Goal: Task Accomplishment & Management: Use online tool/utility

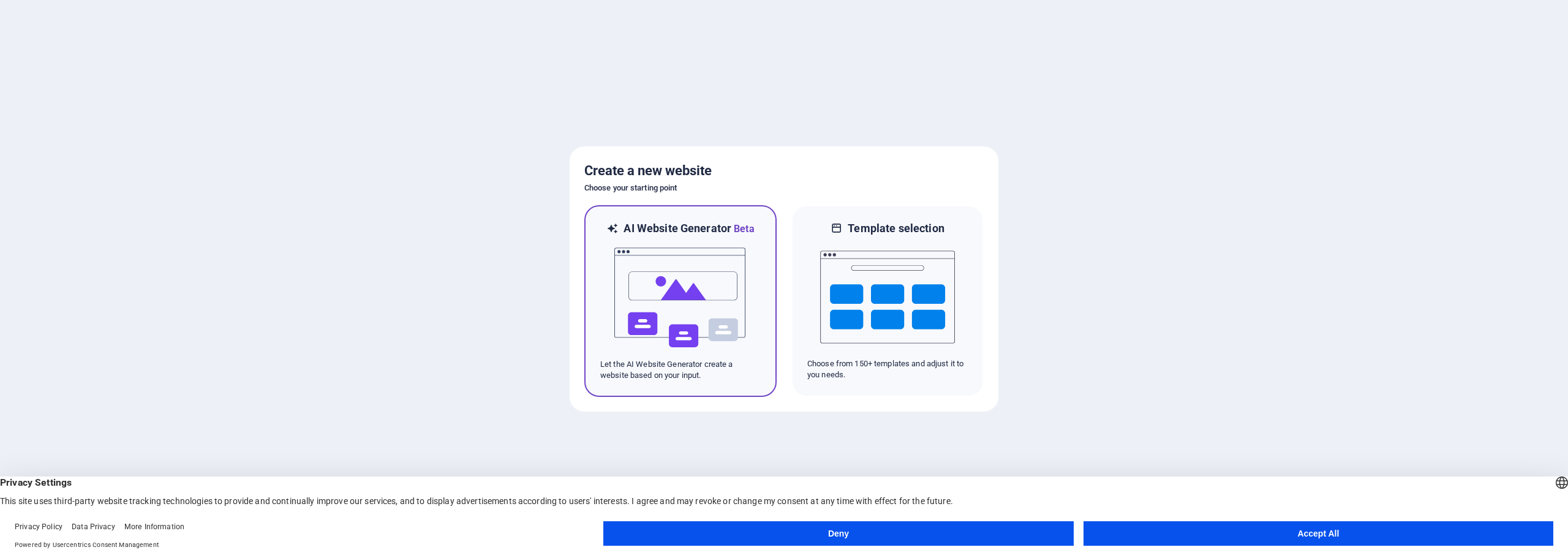
click at [723, 300] on img at bounding box center [680, 298] width 135 height 123
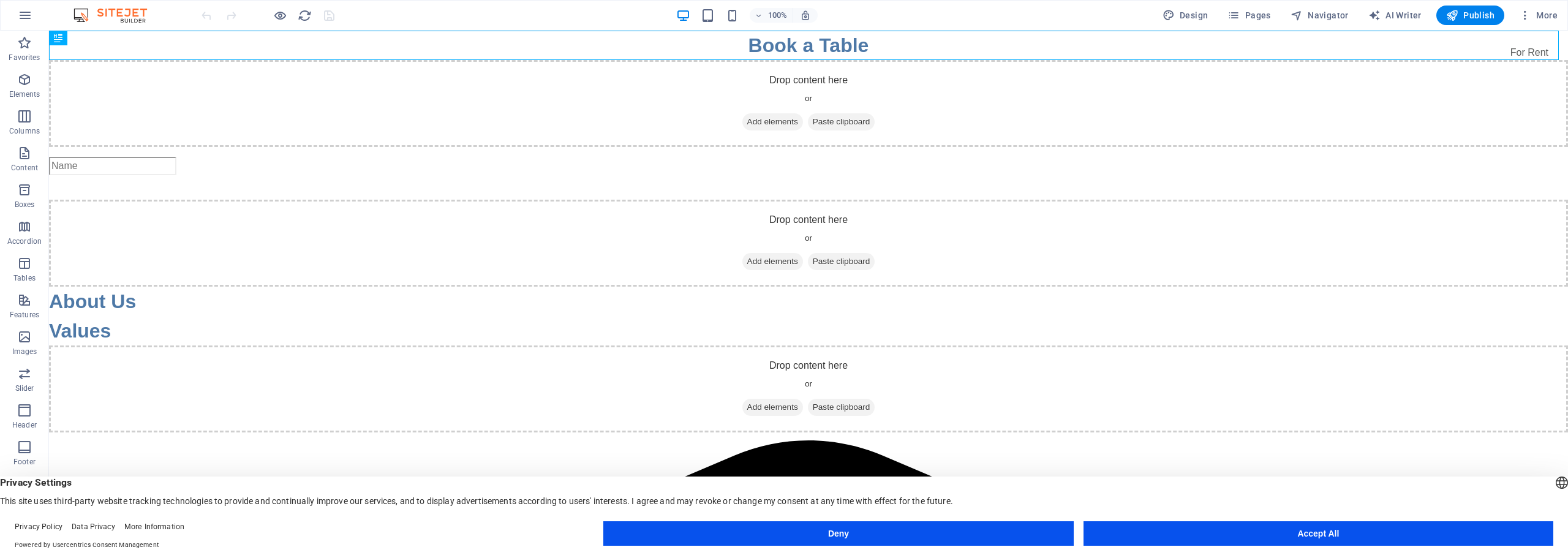
click at [121, 15] on img at bounding box center [116, 15] width 92 height 15
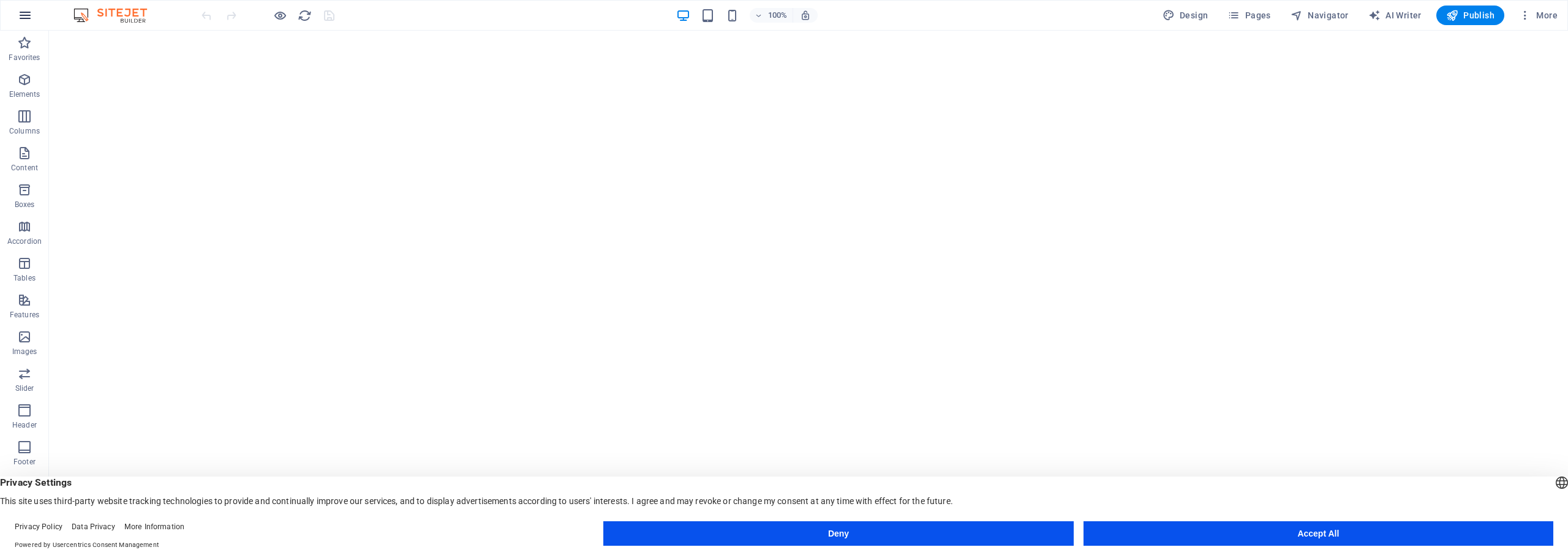
click at [25, 13] on icon "button" at bounding box center [25, 15] width 15 height 15
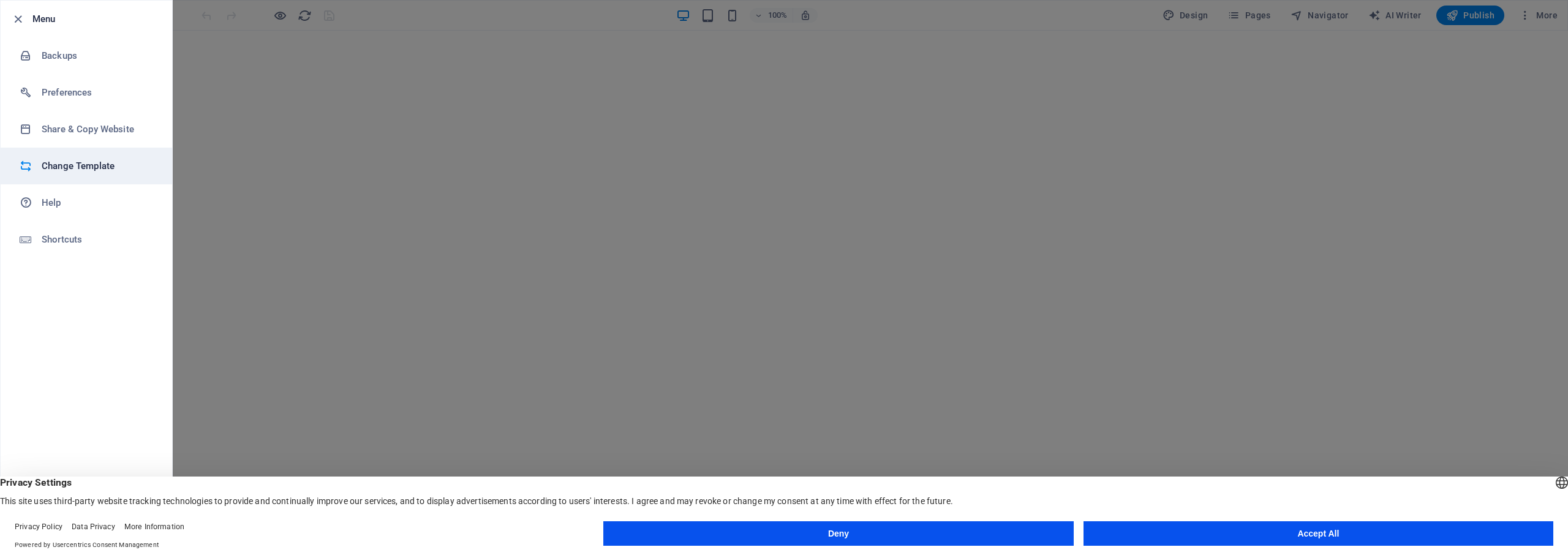
click at [123, 165] on h6 "Change Template" at bounding box center [98, 166] width 113 height 15
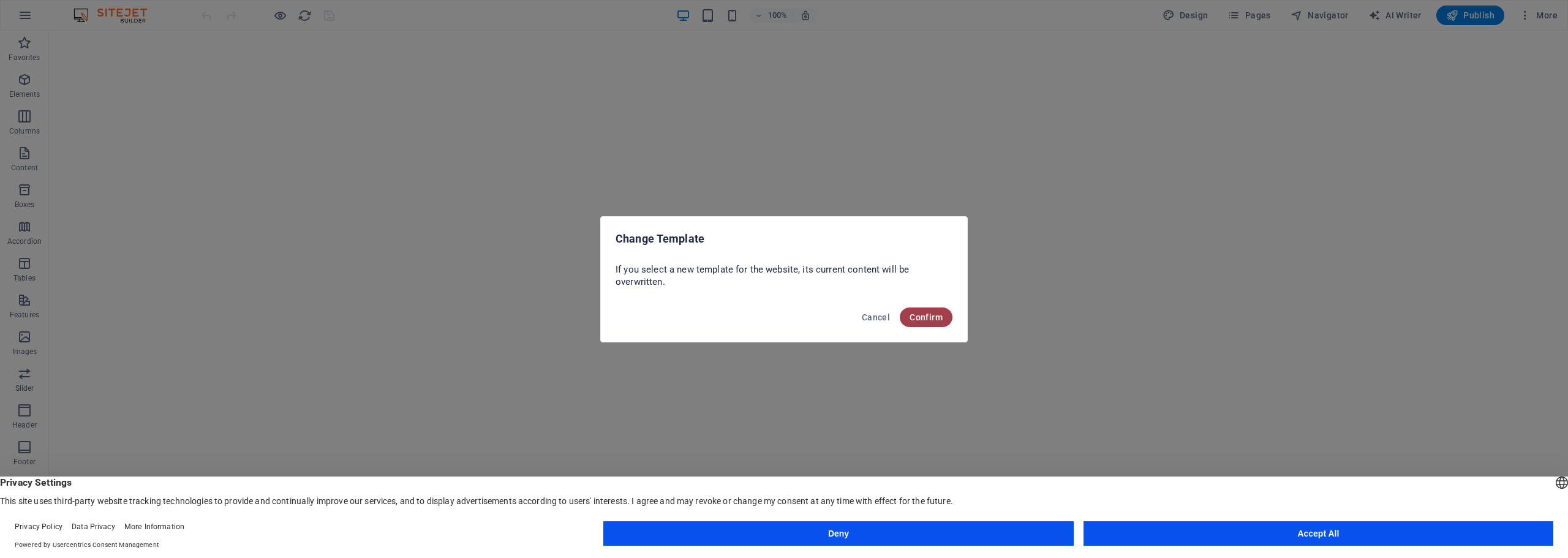
click at [928, 317] on span "Confirm" at bounding box center [926, 317] width 33 height 10
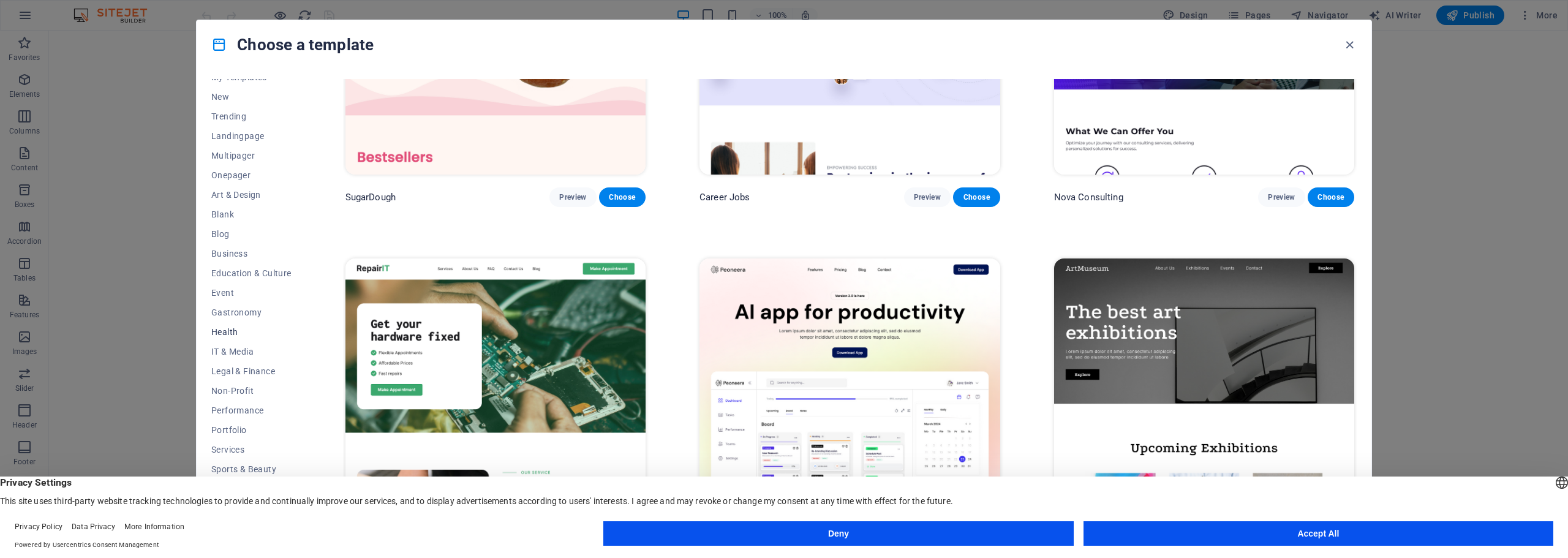
scroll to position [46, 0]
click at [1281, 530] on button "Accept All" at bounding box center [1319, 534] width 470 height 25
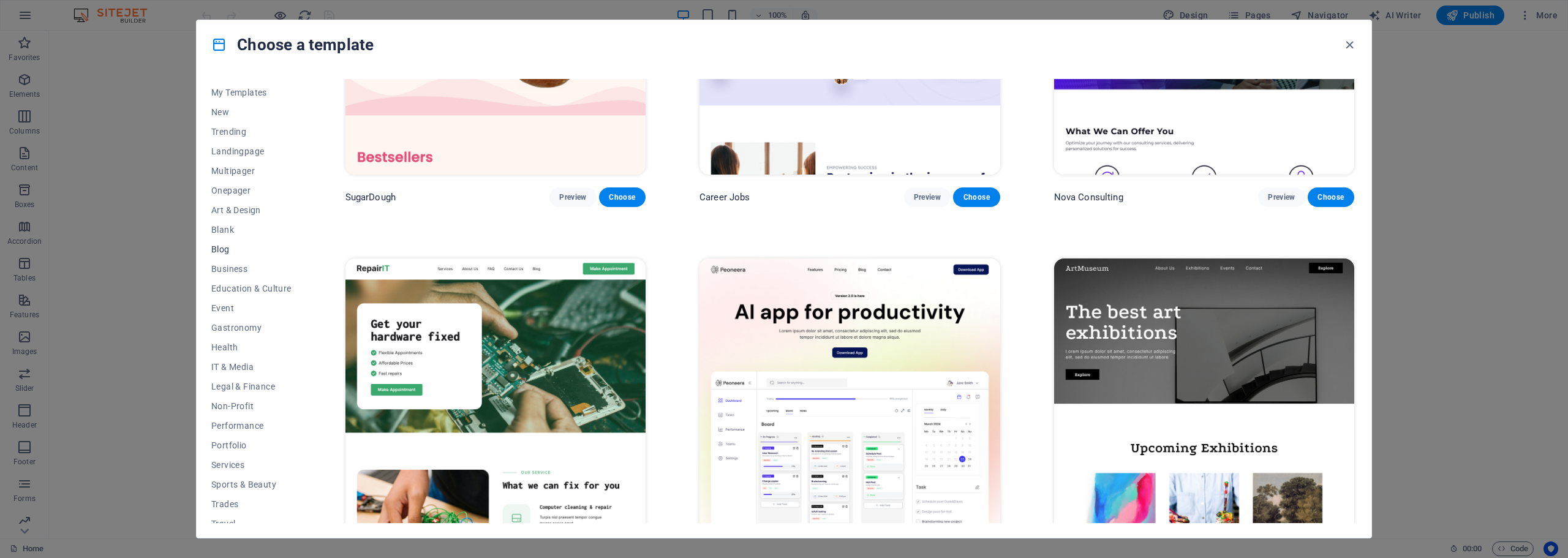
scroll to position [0, 0]
click at [237, 150] on span "Trending" at bounding box center [251, 148] width 80 height 10
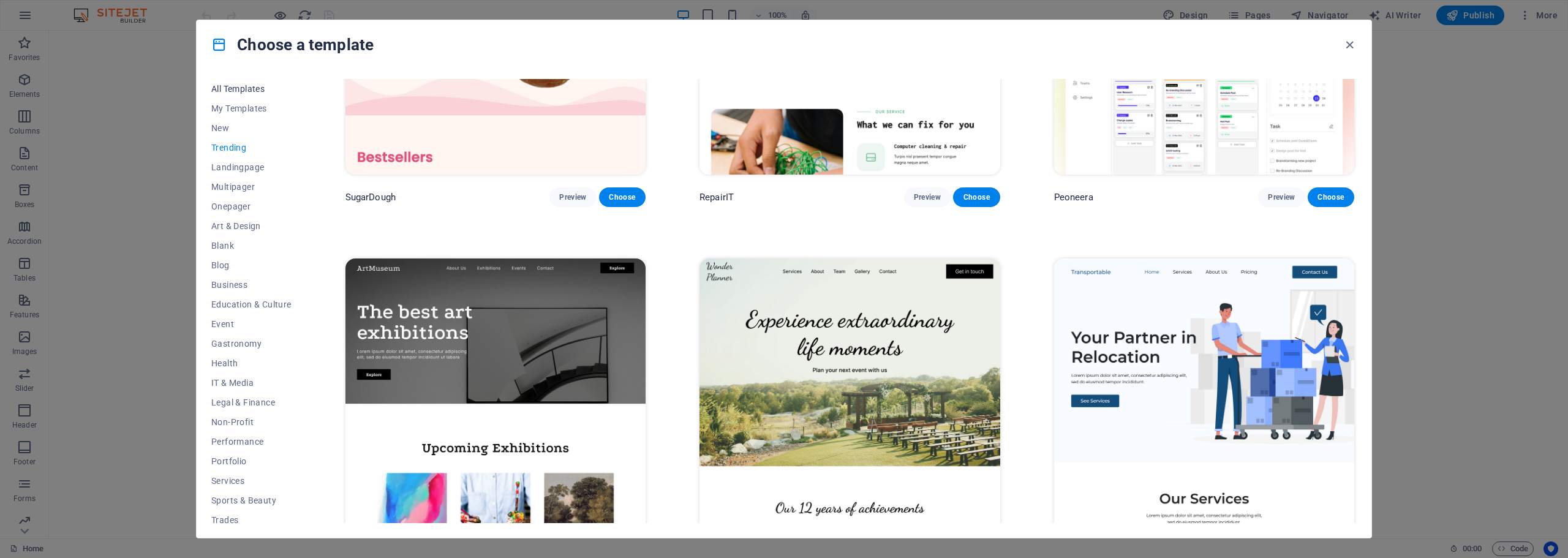
click at [253, 89] on span "All Templates" at bounding box center [251, 89] width 80 height 10
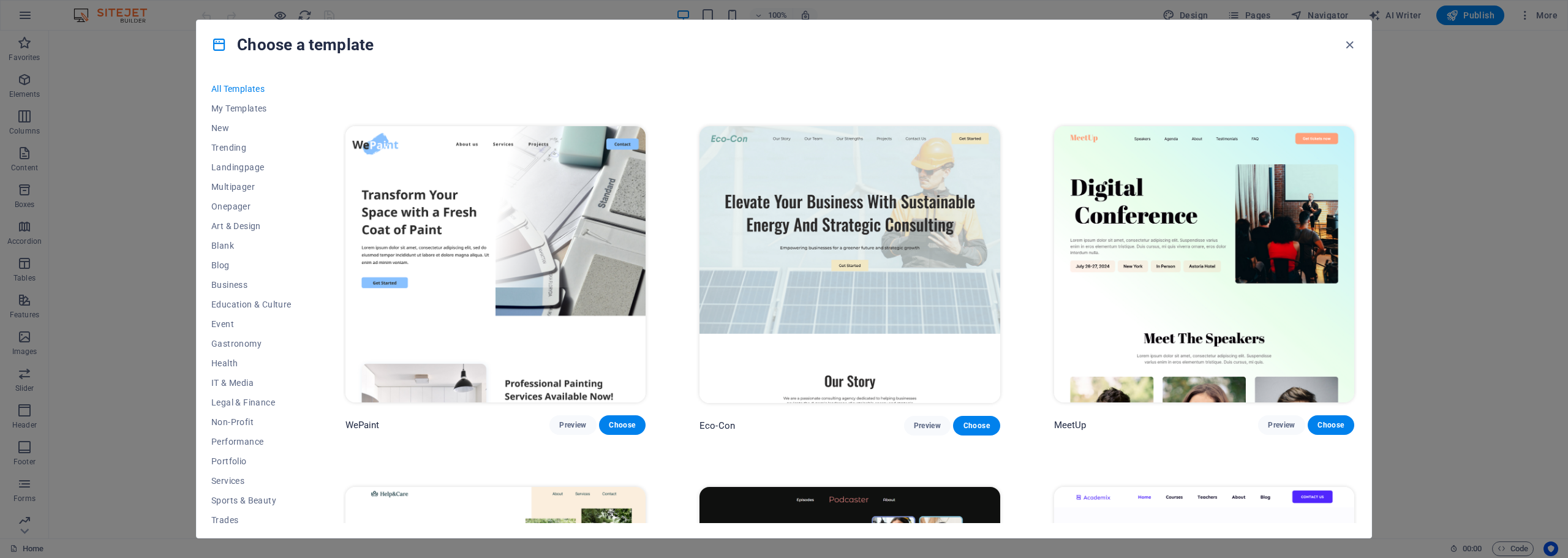
scroll to position [1042, 0]
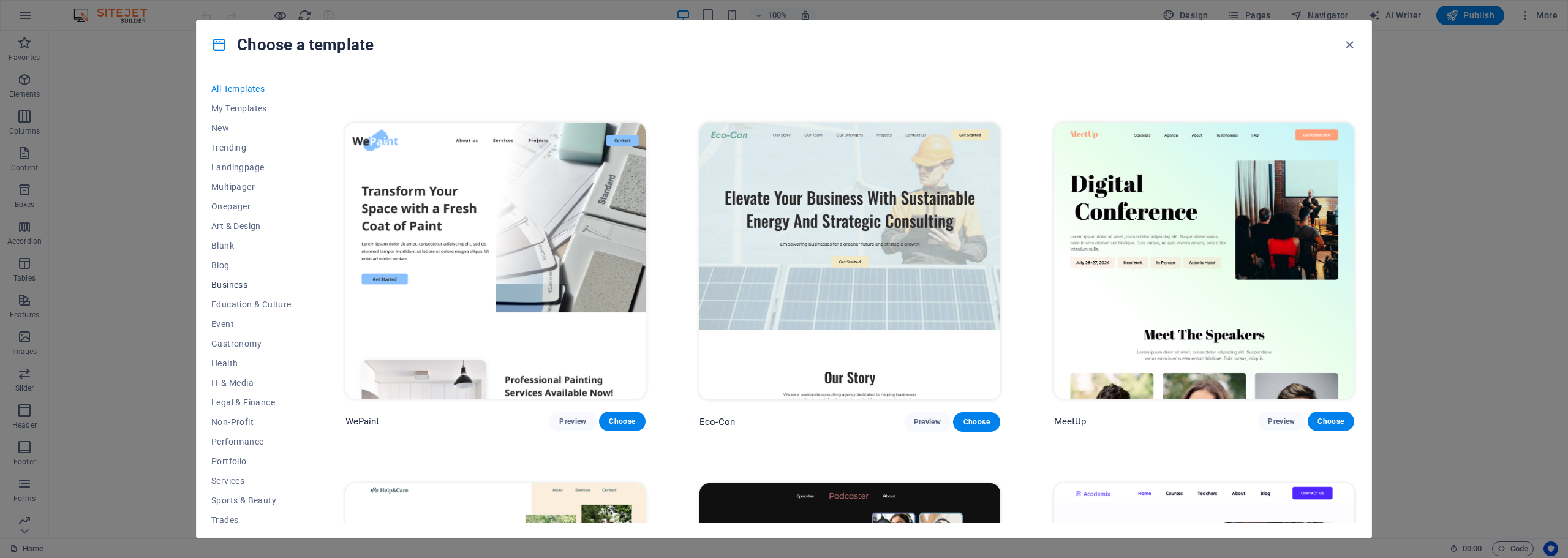
click at [244, 282] on span "Business" at bounding box center [251, 285] width 80 height 10
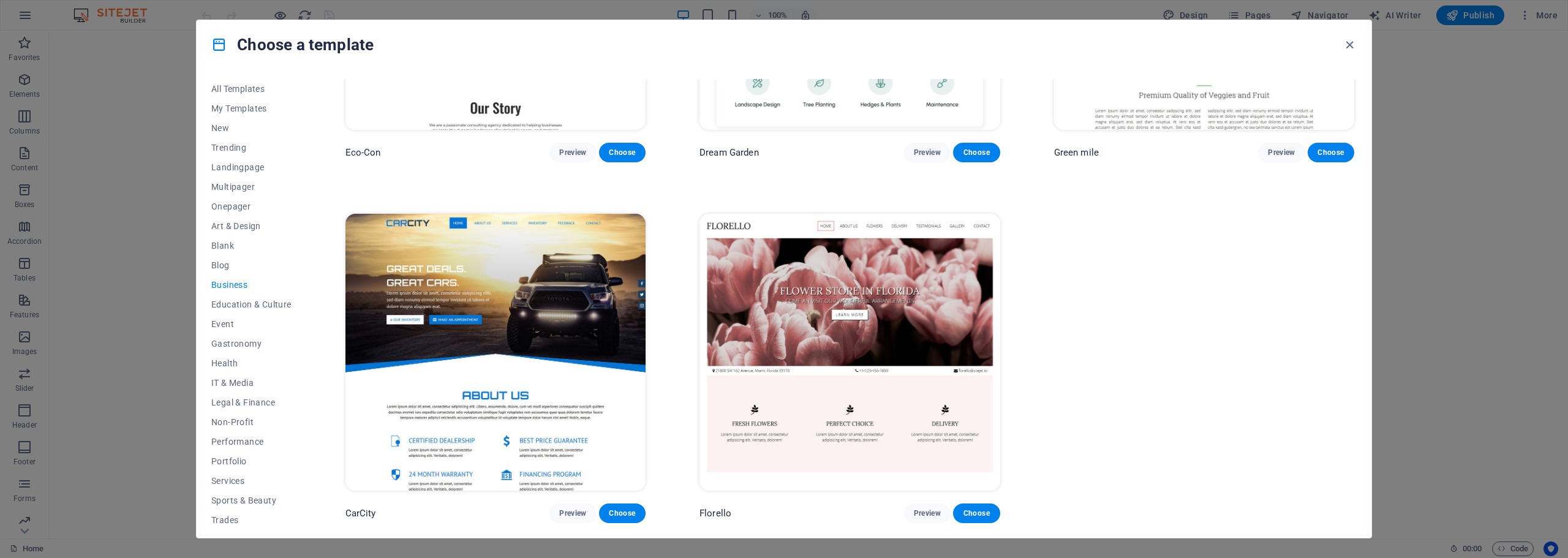
scroll to position [0, 0]
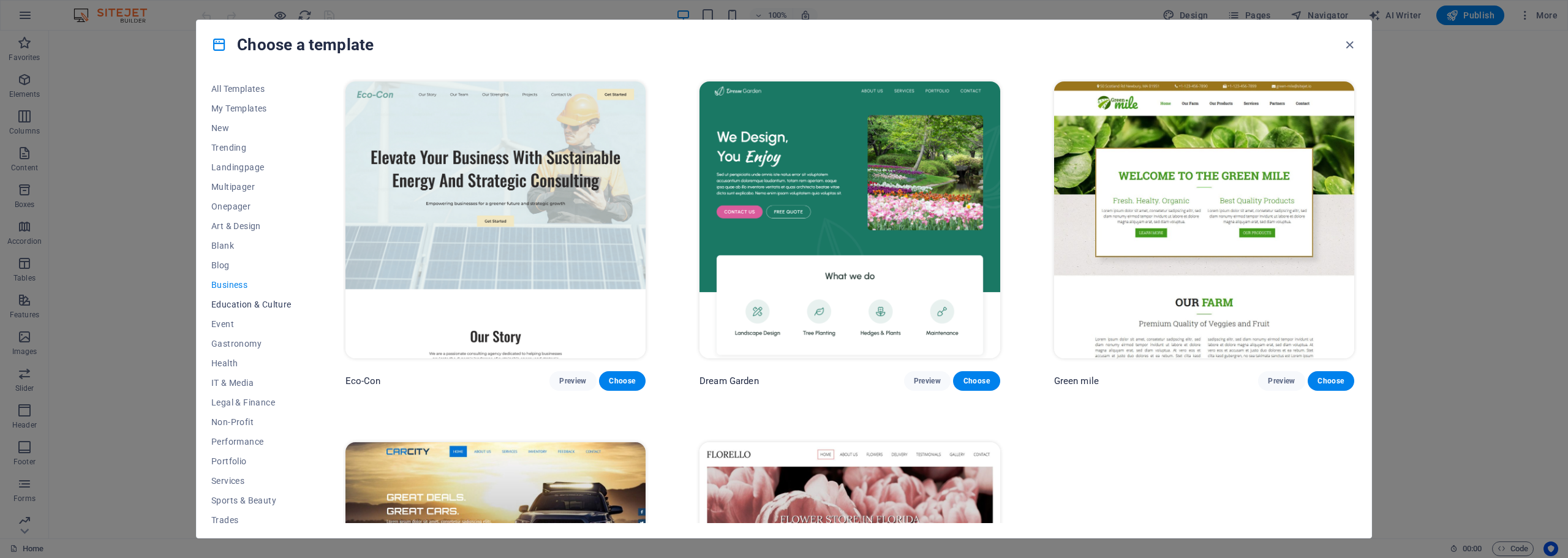
click at [233, 303] on span "Education & Culture" at bounding box center [251, 304] width 80 height 10
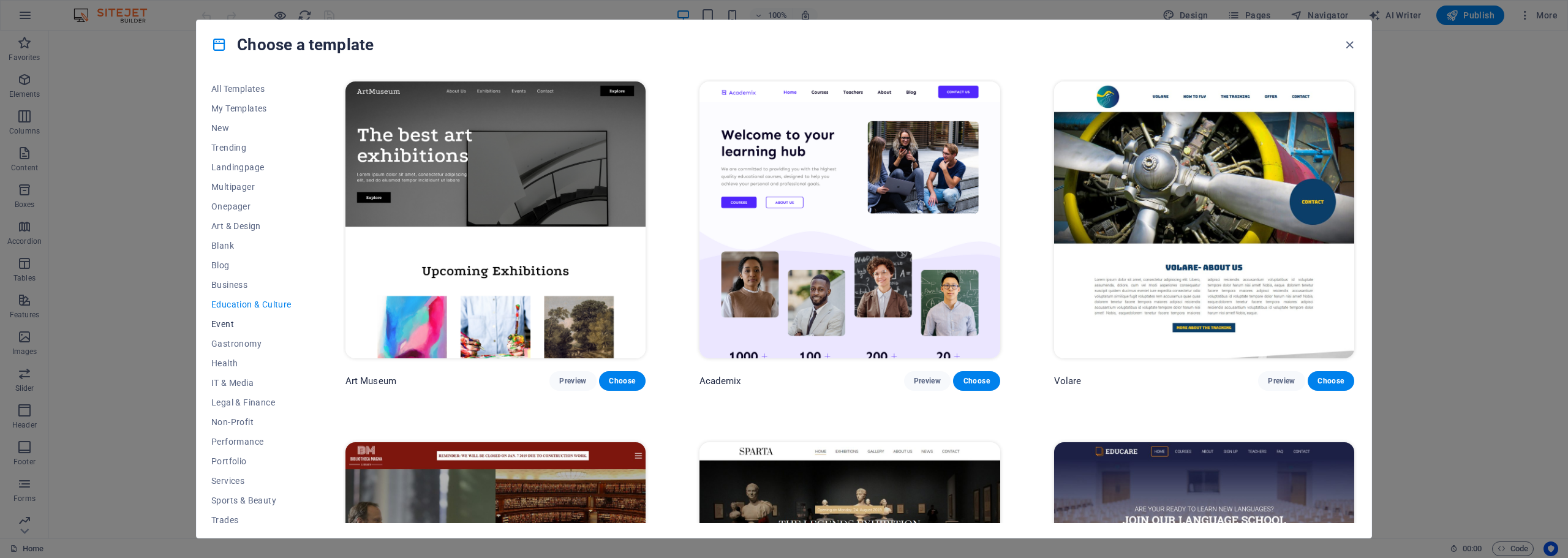
click at [228, 315] on button "Event" at bounding box center [251, 324] width 80 height 19
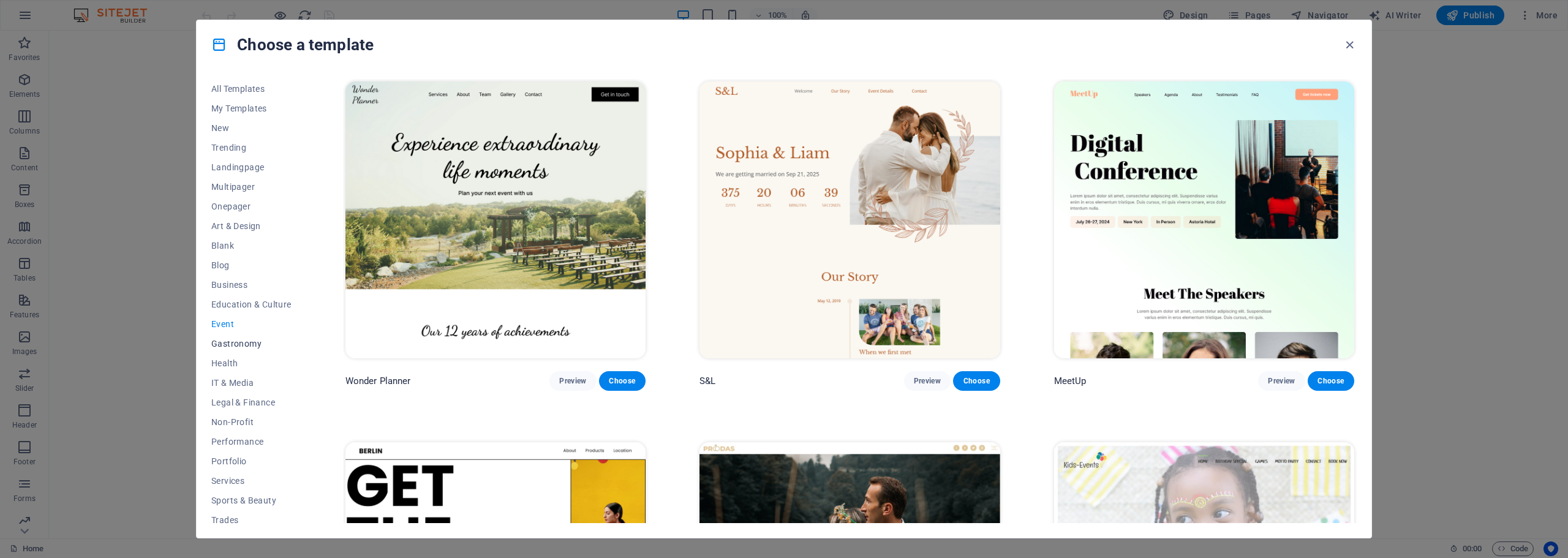
click at [231, 339] on span "Gastronomy" at bounding box center [251, 343] width 80 height 10
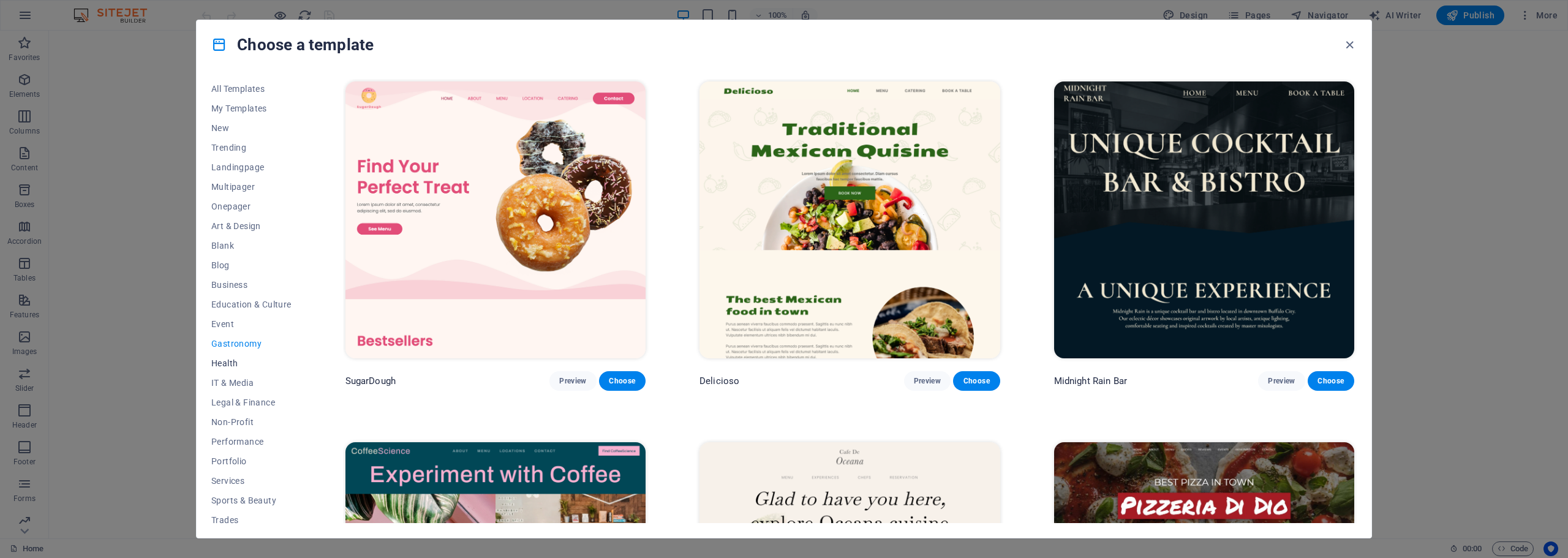
click at [229, 366] on span "Health" at bounding box center [251, 364] width 80 height 10
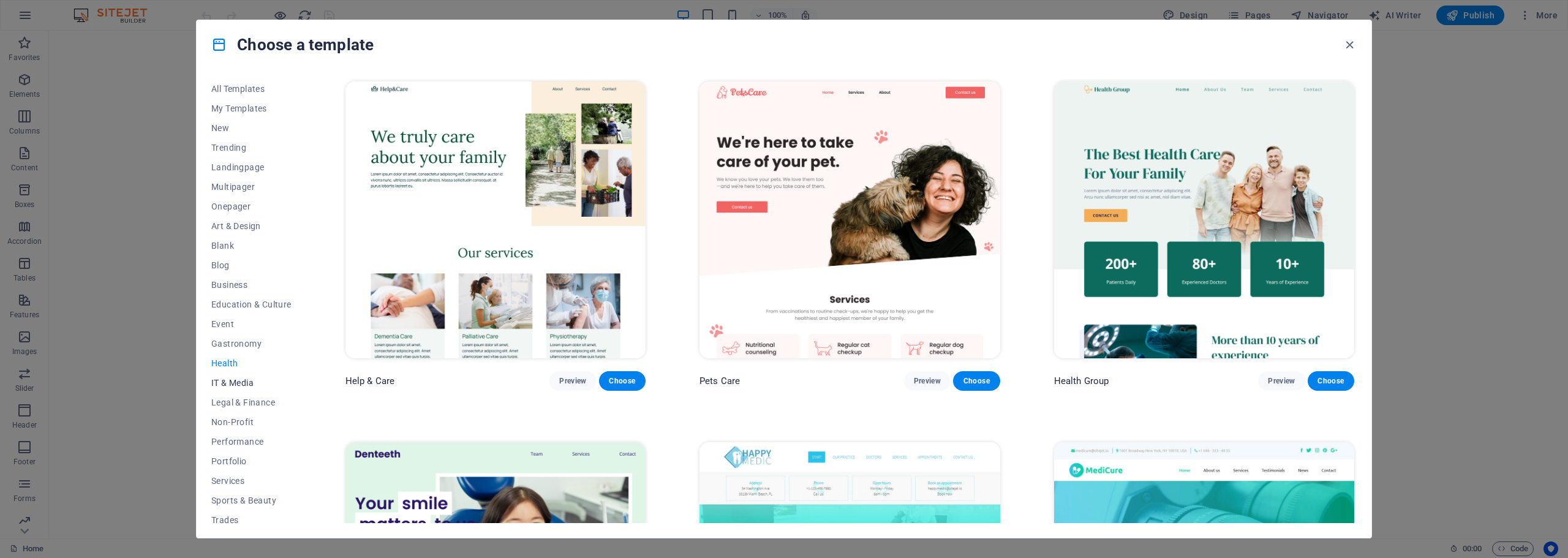
click at [242, 379] on span "IT & Media" at bounding box center [251, 383] width 80 height 10
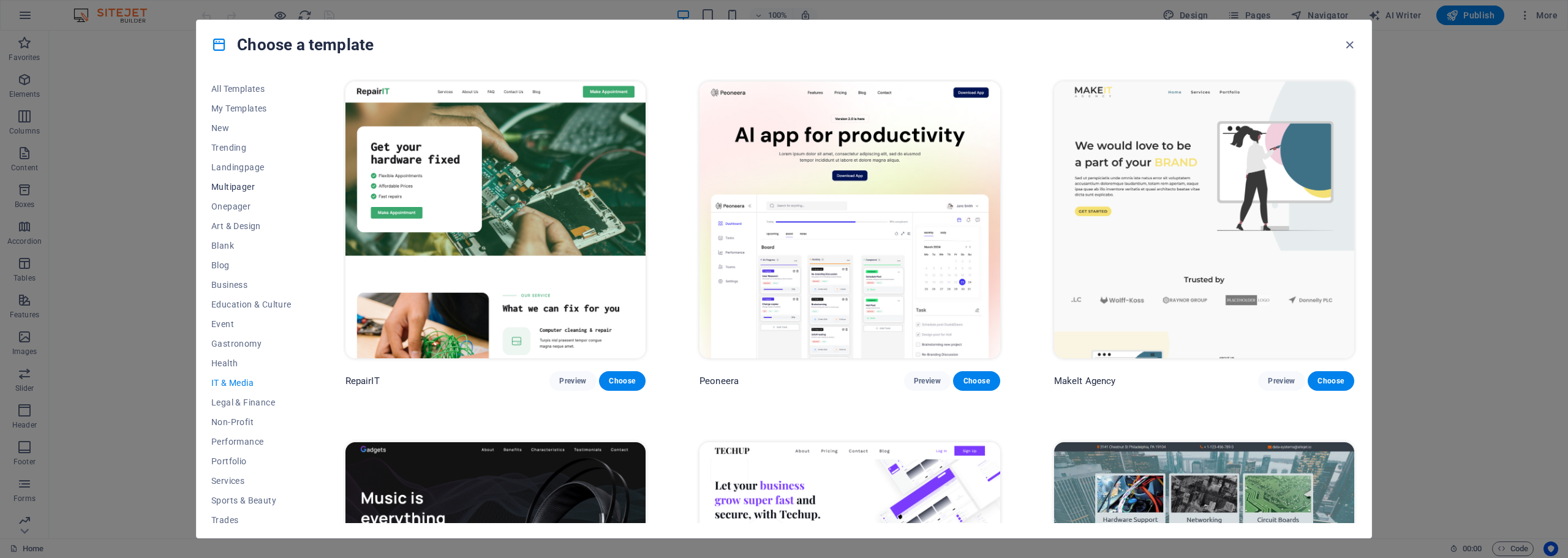
click at [234, 192] on button "Multipager" at bounding box center [251, 186] width 80 height 19
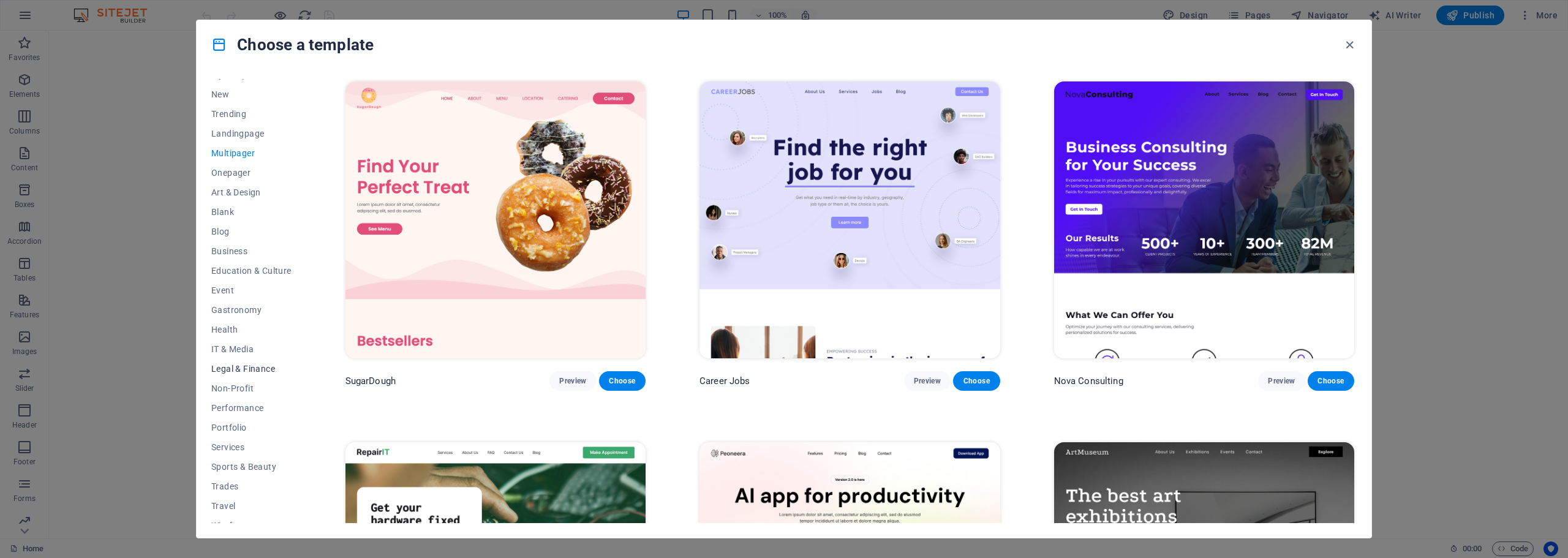
scroll to position [46, 0]
click at [235, 475] on span "Trades" at bounding box center [251, 474] width 80 height 10
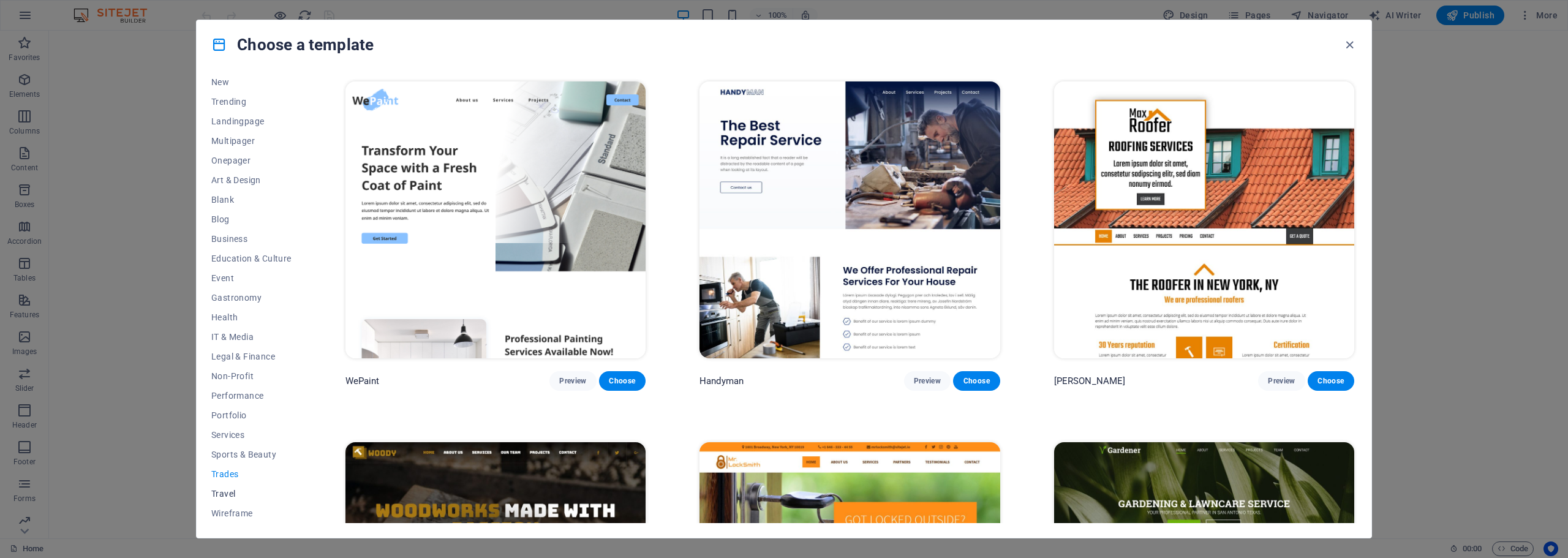
click at [237, 488] on button "Travel" at bounding box center [251, 494] width 80 height 19
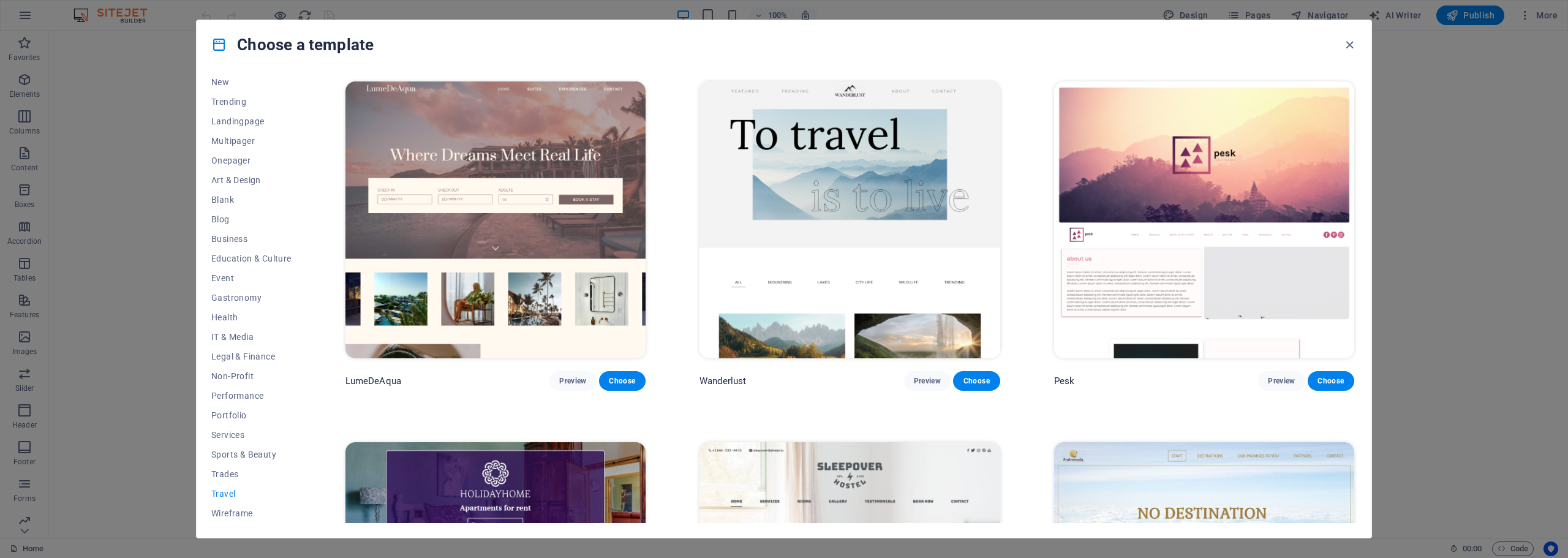
click at [239, 500] on button "Travel" at bounding box center [251, 494] width 80 height 19
click at [239, 512] on span "Wireframe" at bounding box center [251, 513] width 80 height 10
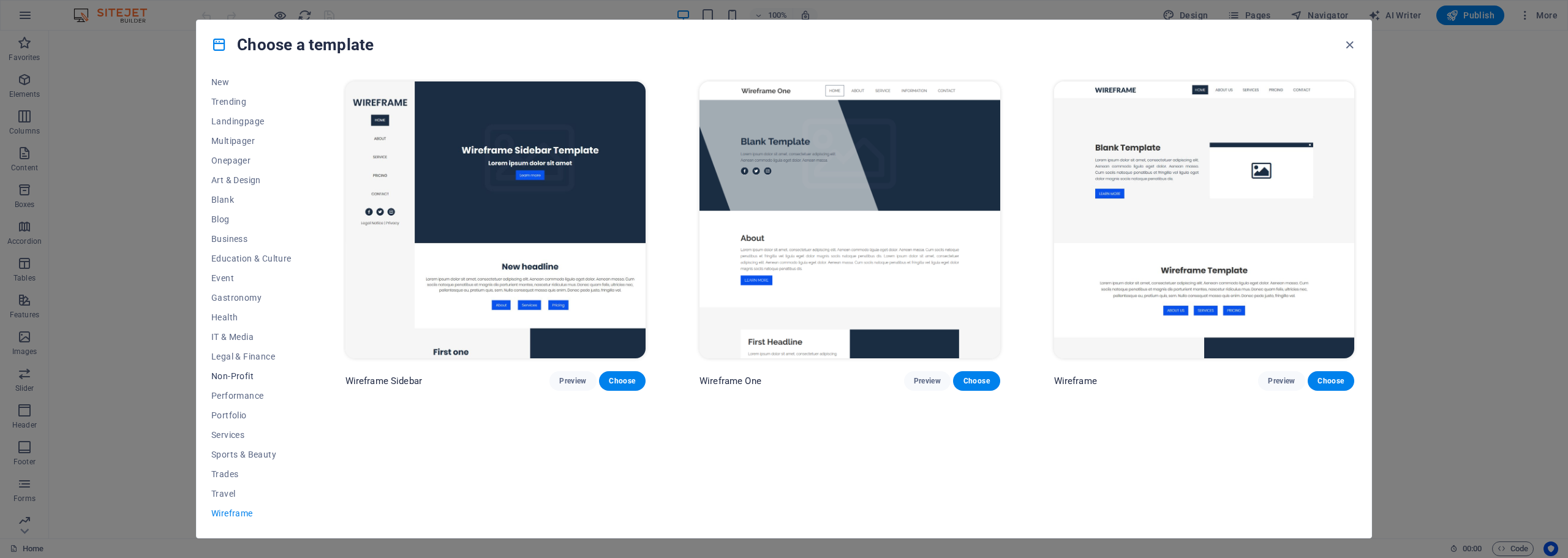
scroll to position [0, 0]
click at [241, 102] on button "My Templates" at bounding box center [251, 108] width 80 height 19
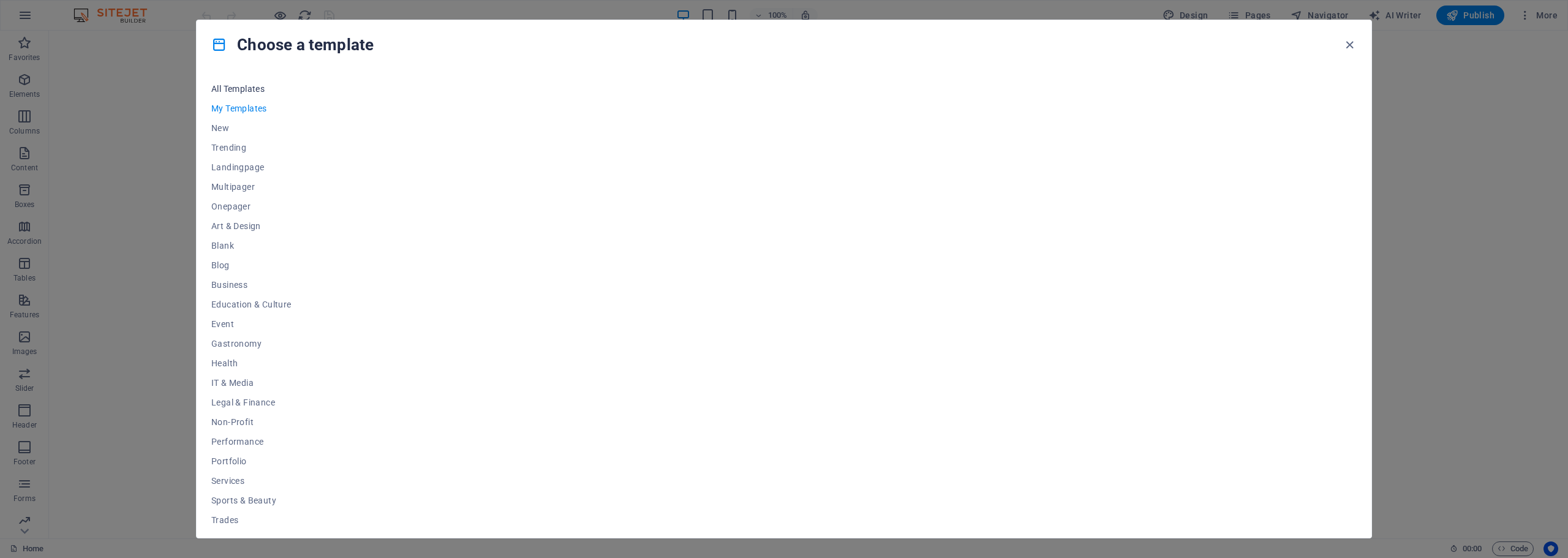
click at [252, 90] on span "All Templates" at bounding box center [251, 89] width 80 height 10
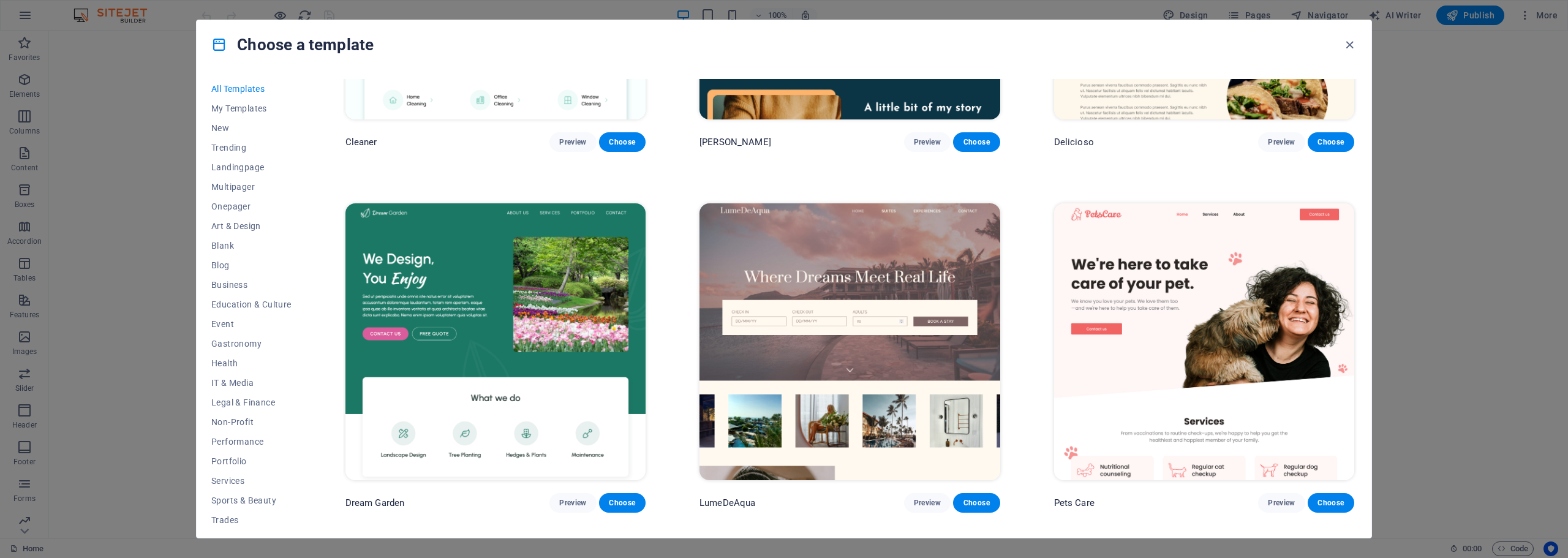
scroll to position [2942, 0]
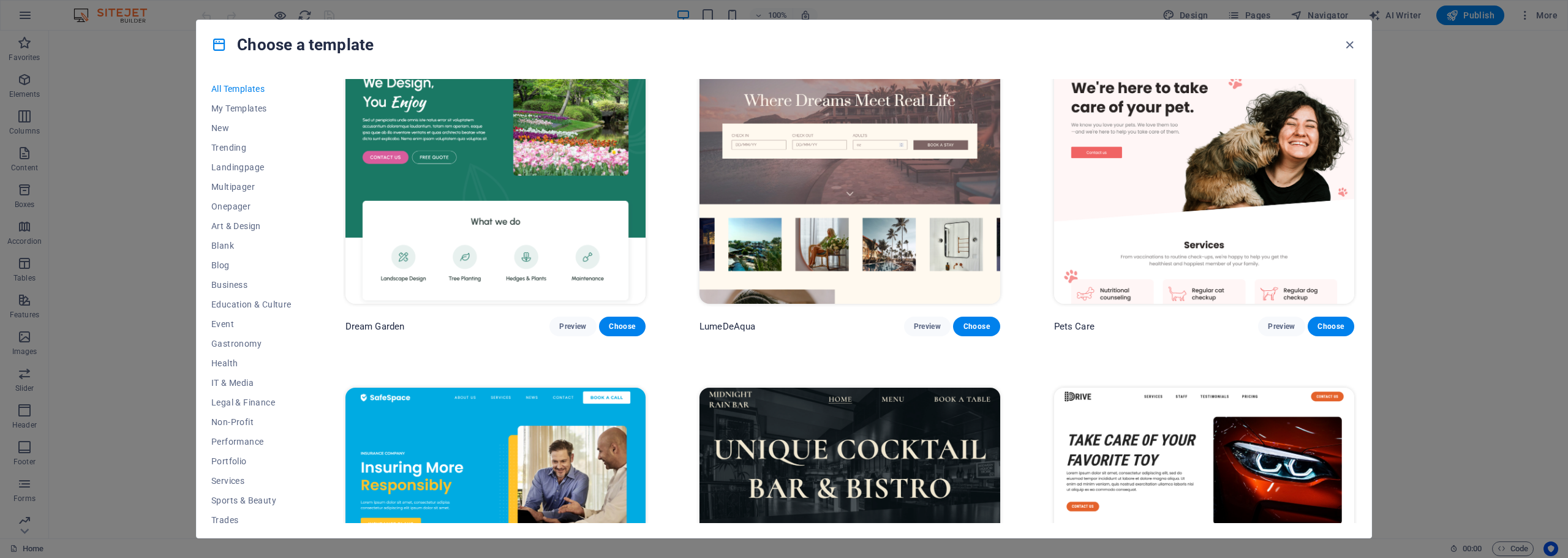
click at [131, 406] on div "Choose a template All Templates My Templates New Trending Landingpage Multipage…" at bounding box center [784, 279] width 1568 height 558
click at [1353, 50] on icon "button" at bounding box center [1349, 45] width 14 height 14
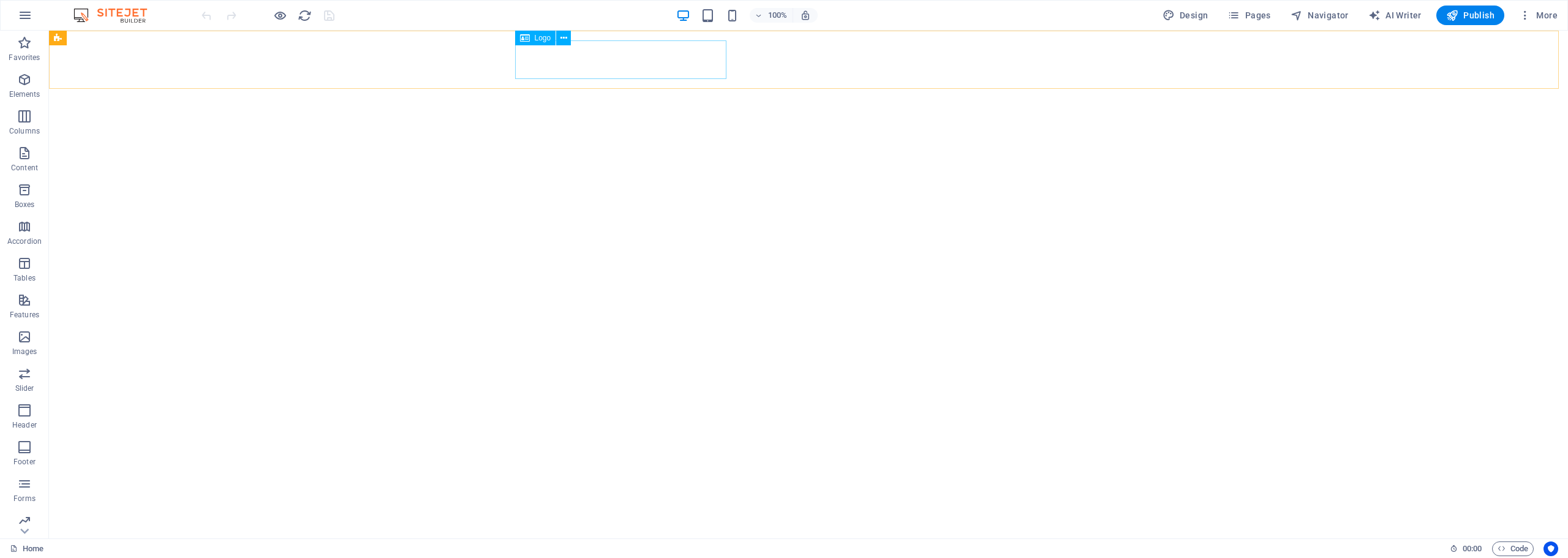
click at [533, 40] on div "Logo" at bounding box center [536, 38] width 41 height 15
click at [560, 38] on icon at bounding box center [564, 38] width 7 height 13
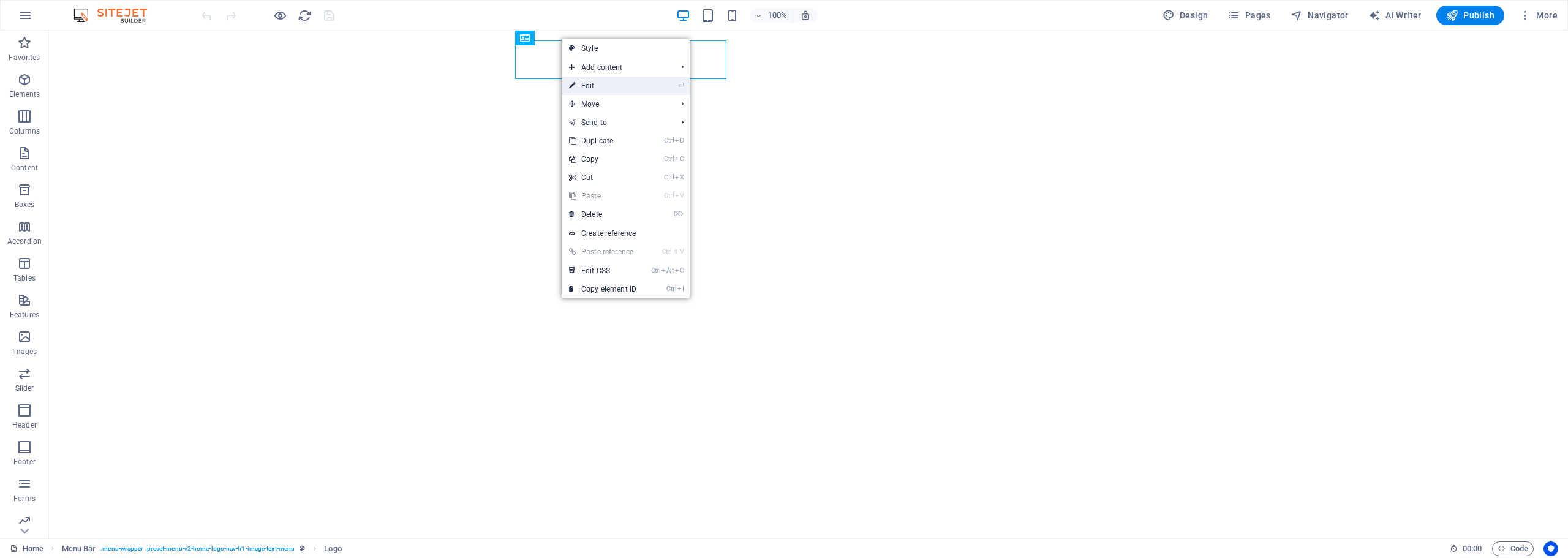
click at [622, 80] on link "⏎ Edit" at bounding box center [603, 85] width 82 height 18
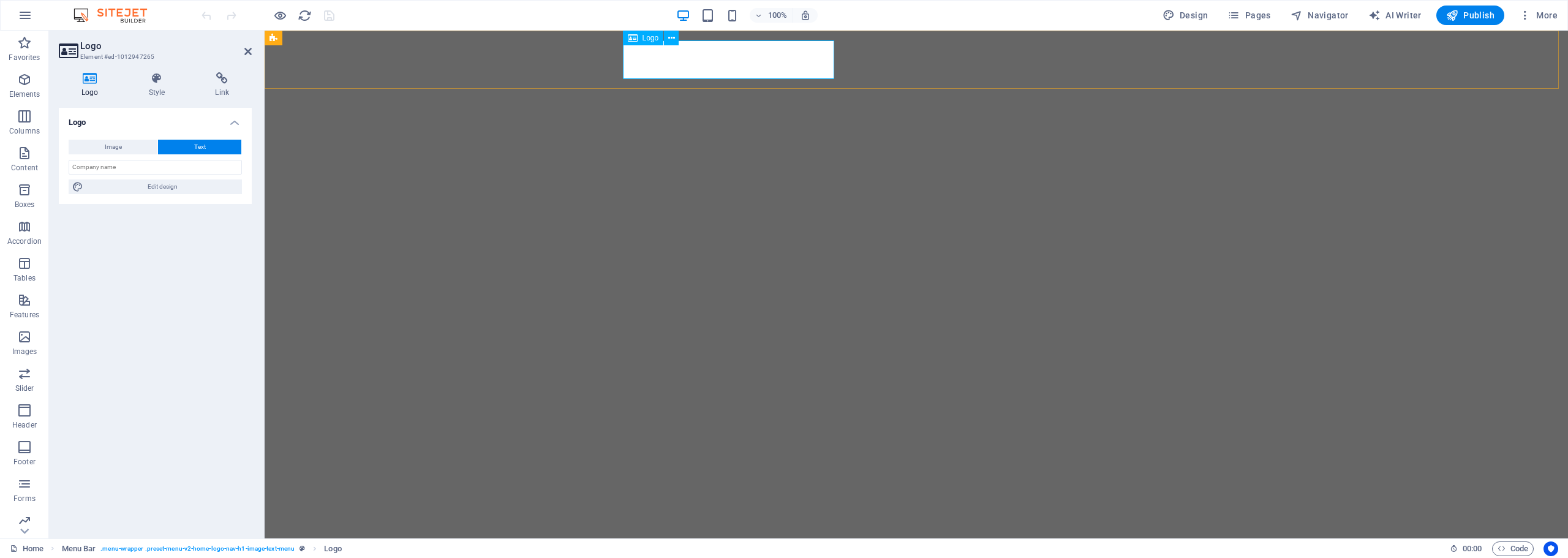
click at [651, 39] on span "Logo" at bounding box center [651, 38] width 17 height 7
click at [669, 37] on icon at bounding box center [672, 38] width 7 height 13
